Goal: Check status: Check status

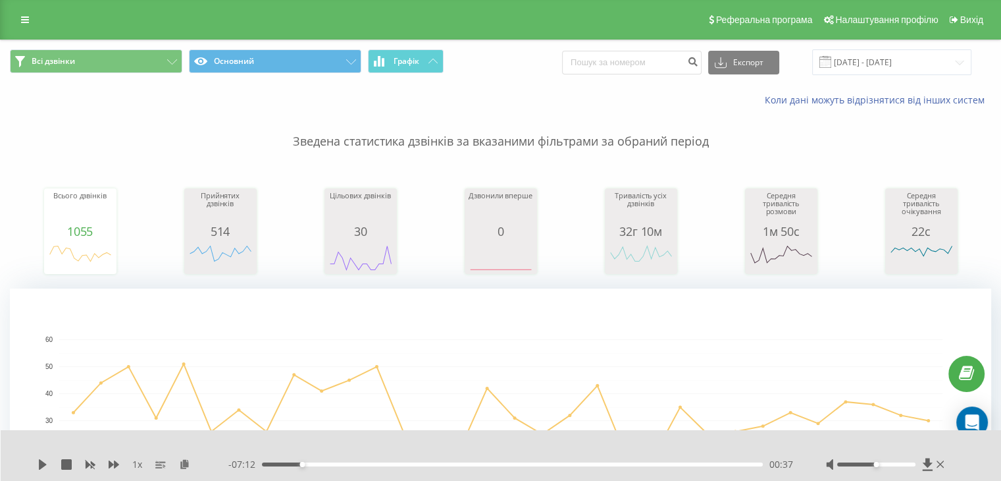
click at [24, 8] on div "Реферальна програма Налаштування профілю Вихід" at bounding box center [500, 20] width 1001 height 40
click at [24, 19] on icon at bounding box center [25, 19] width 8 height 9
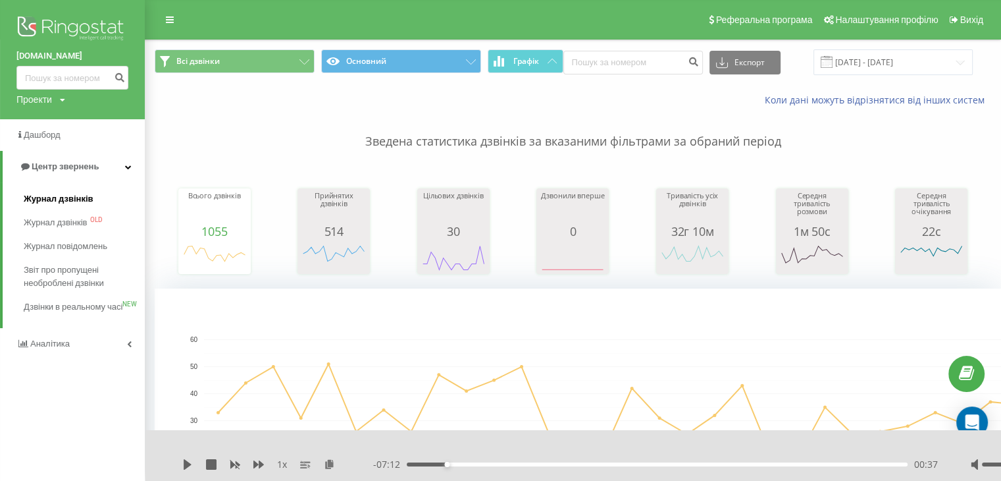
click at [63, 193] on span "Журнал дзвінків" at bounding box center [59, 198] width 70 height 13
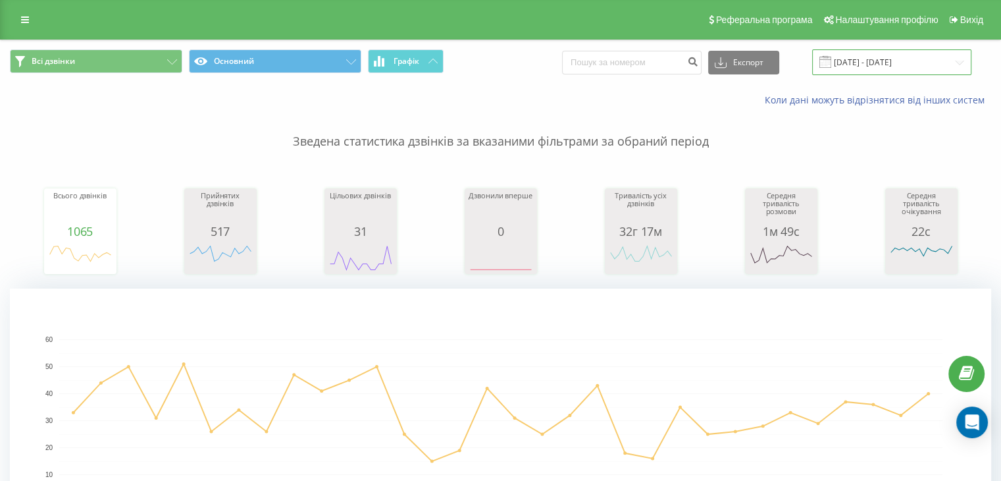
click at [922, 55] on input "[DATE] - [DATE]" at bounding box center [891, 62] width 159 height 26
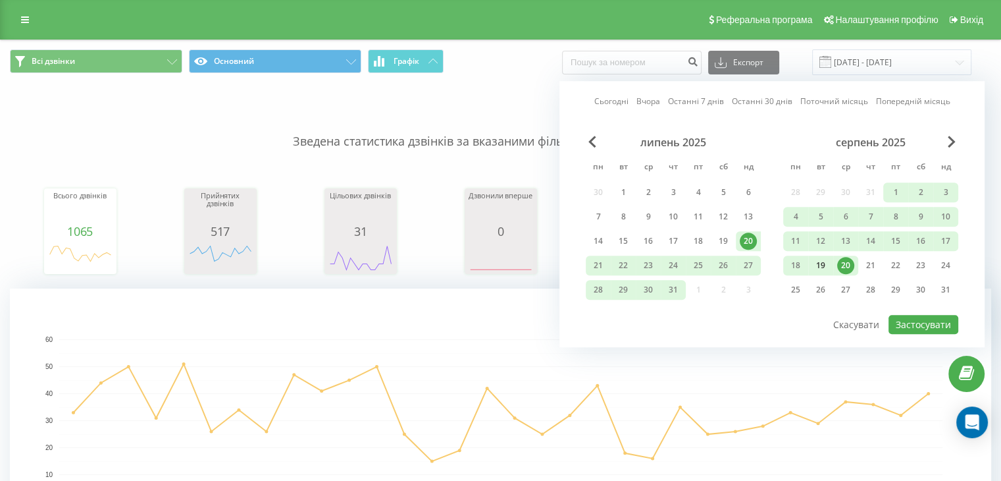
click at [820, 261] on div "19" at bounding box center [820, 265] width 17 height 17
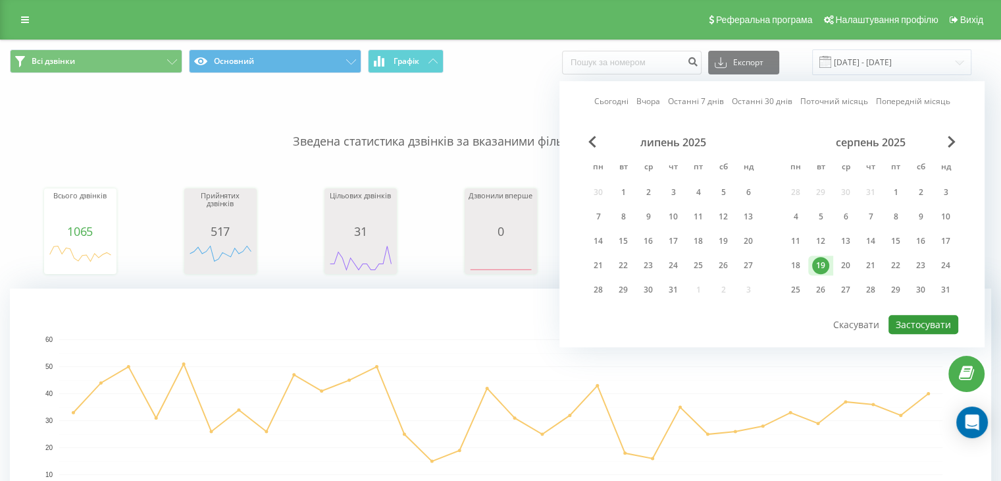
click at [914, 322] on button "Застосувати" at bounding box center [924, 324] width 70 height 19
type input "19.08.2025 - 19.08.2025"
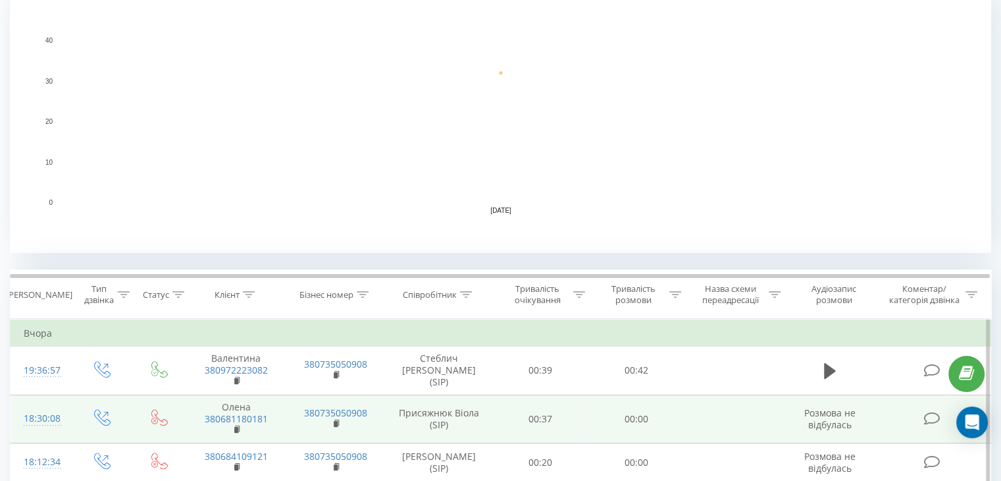
scroll to position [395, 0]
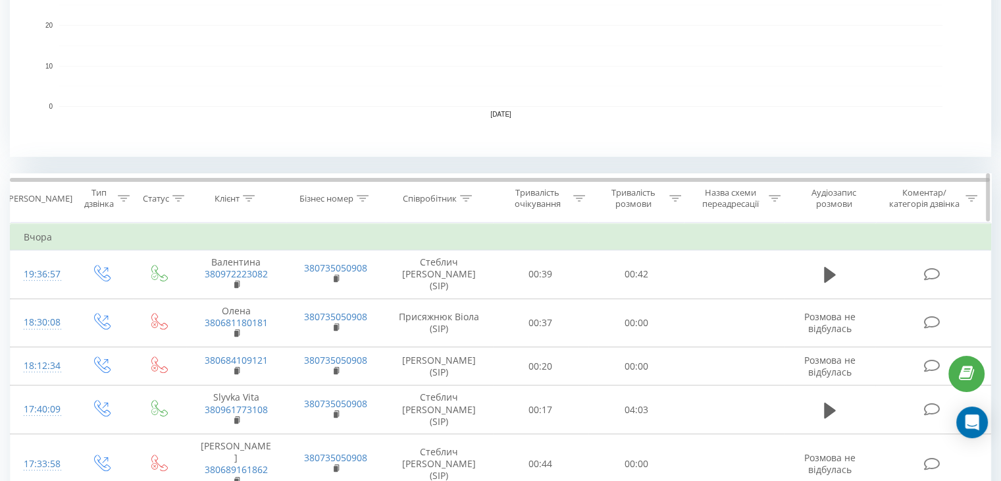
click at [467, 198] on icon at bounding box center [466, 198] width 12 height 7
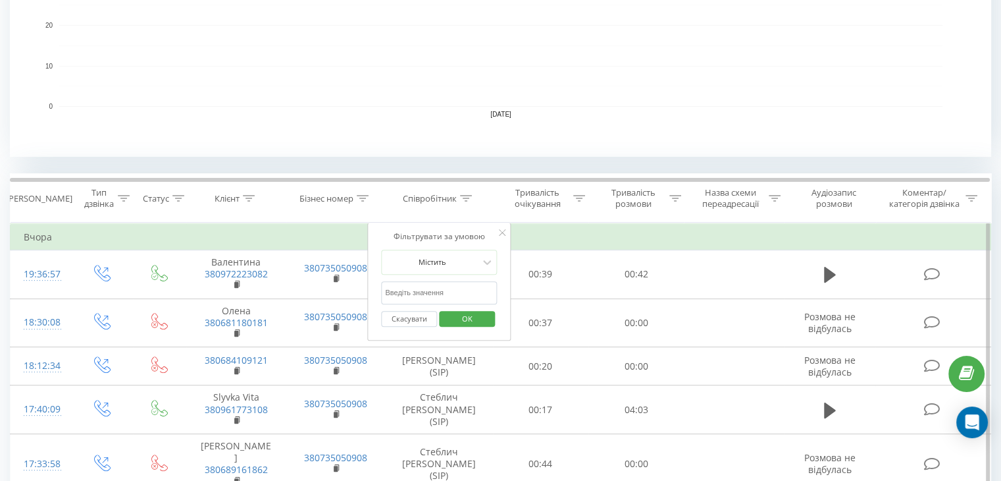
click at [446, 290] on input "text" at bounding box center [439, 292] width 116 height 23
type input "Присяжнюк"
click at [471, 319] on span "OK" at bounding box center [467, 318] width 37 height 20
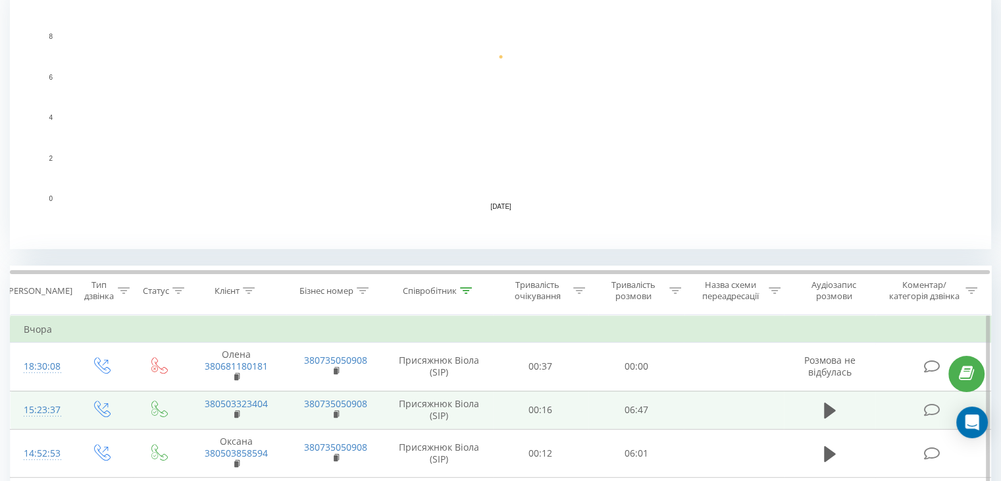
scroll to position [409, 0]
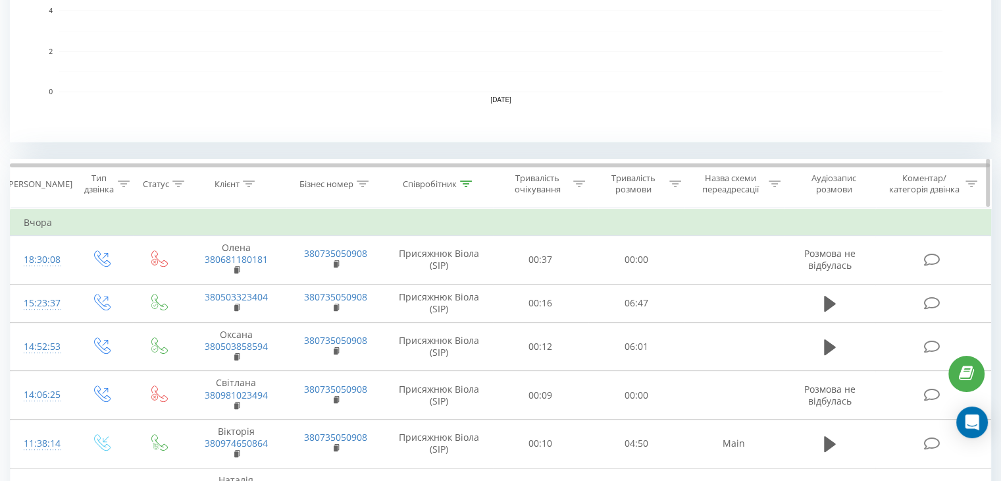
click at [465, 181] on icon at bounding box center [466, 183] width 12 height 7
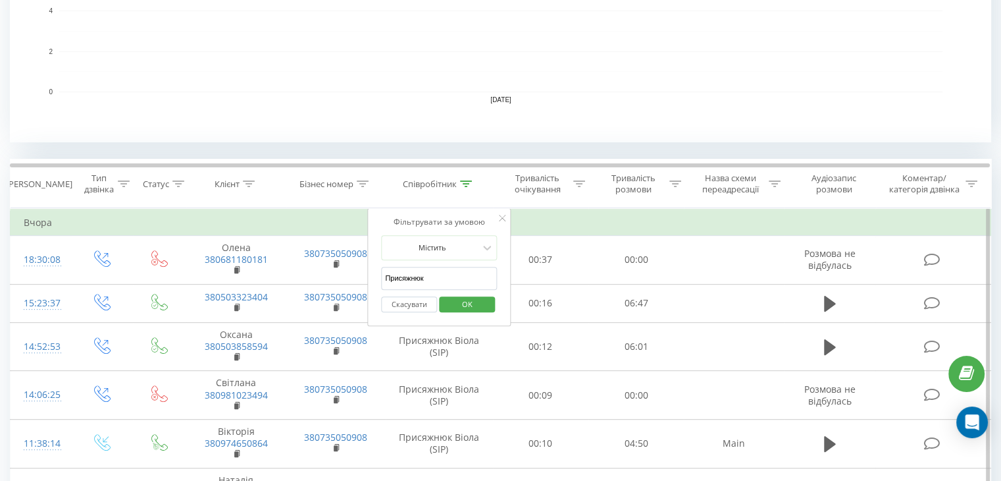
click at [445, 275] on input "Присяжнюк" at bounding box center [439, 278] width 116 height 23
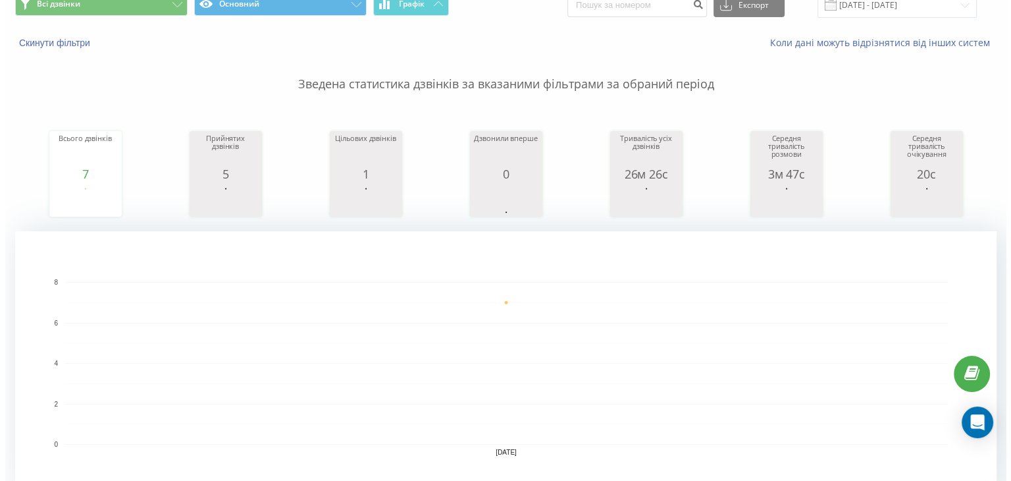
scroll to position [0, 0]
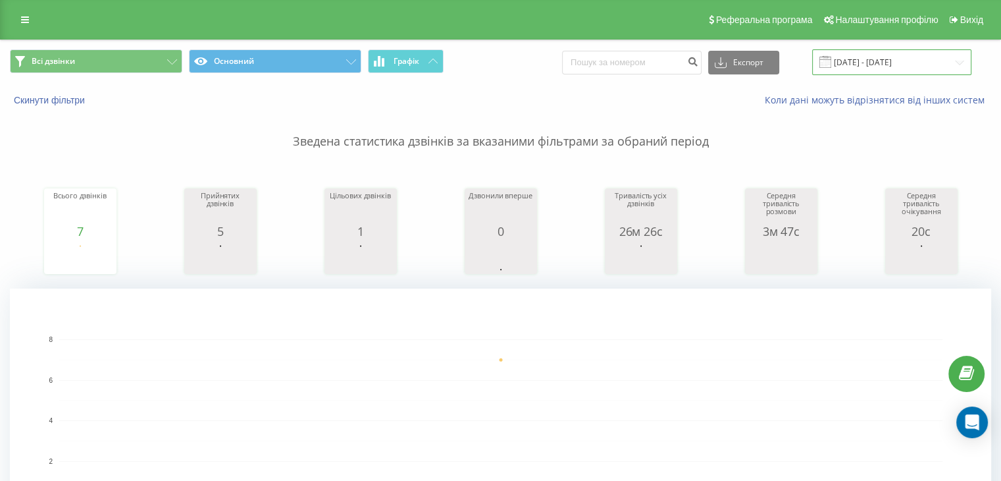
click at [857, 65] on input "19.08.2025 - 19.08.2025" at bounding box center [891, 62] width 159 height 26
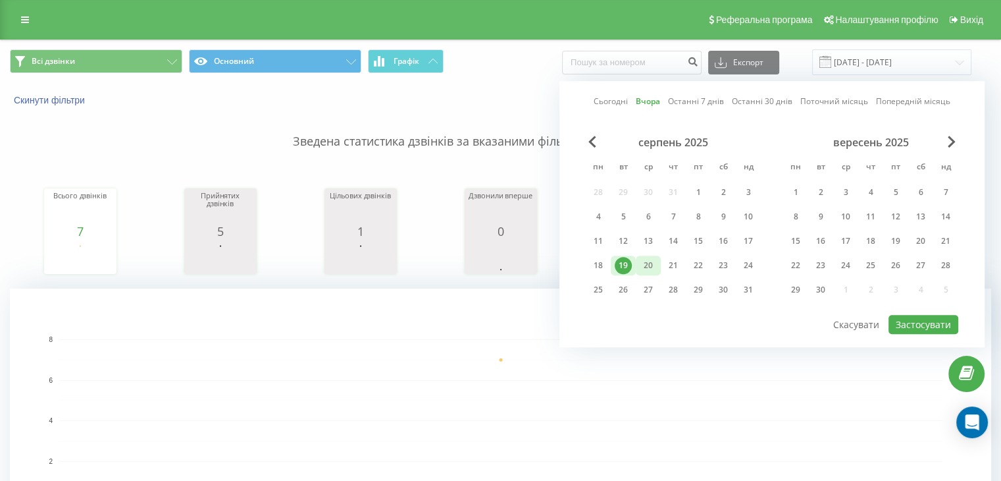
click at [654, 263] on div "20" at bounding box center [648, 265] width 17 height 17
click at [934, 322] on button "Застосувати" at bounding box center [924, 324] width 70 height 19
type input "20.08.2025 - 20.08.2025"
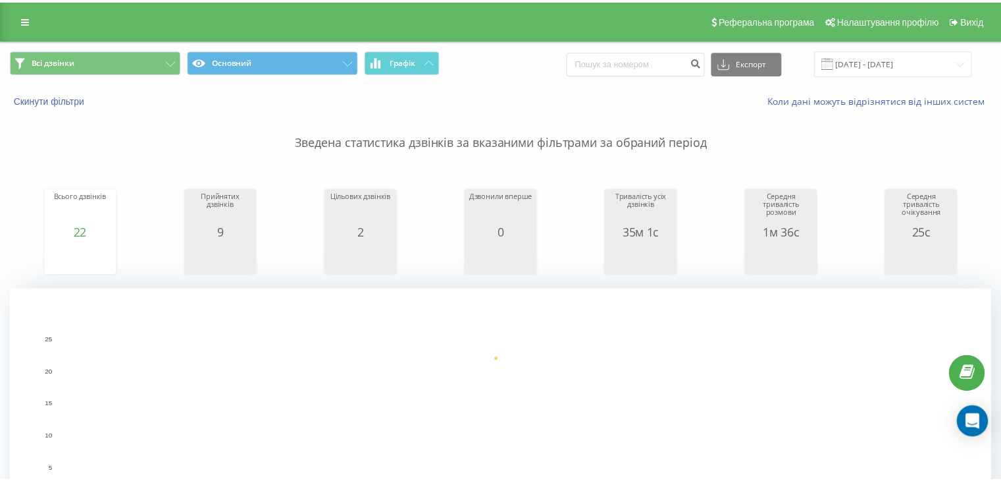
scroll to position [447, 0]
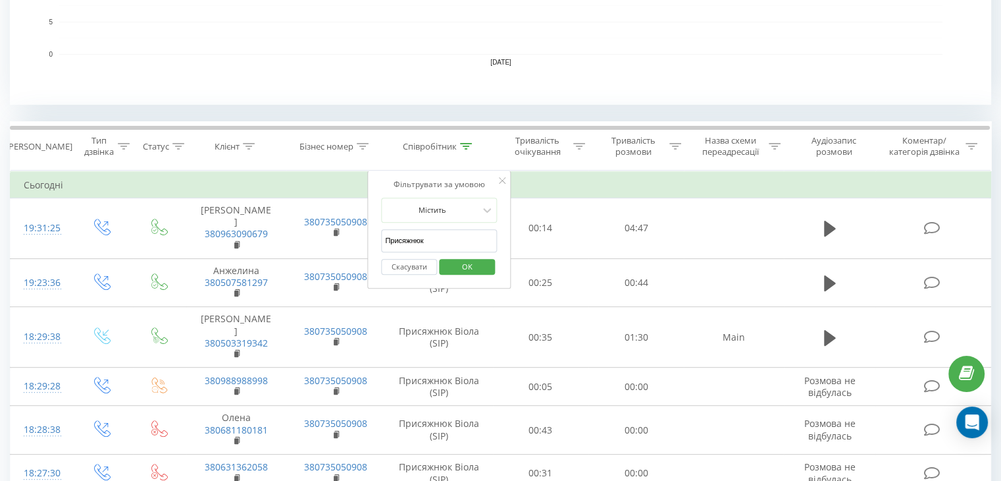
click at [480, 266] on span "OK" at bounding box center [467, 266] width 37 height 20
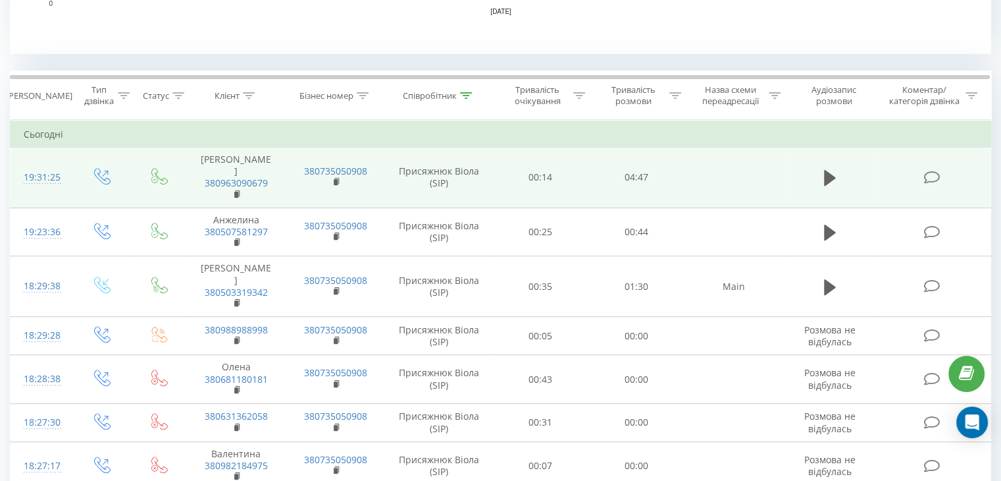
scroll to position [390, 0]
